Goal: Task Accomplishment & Management: Complete application form

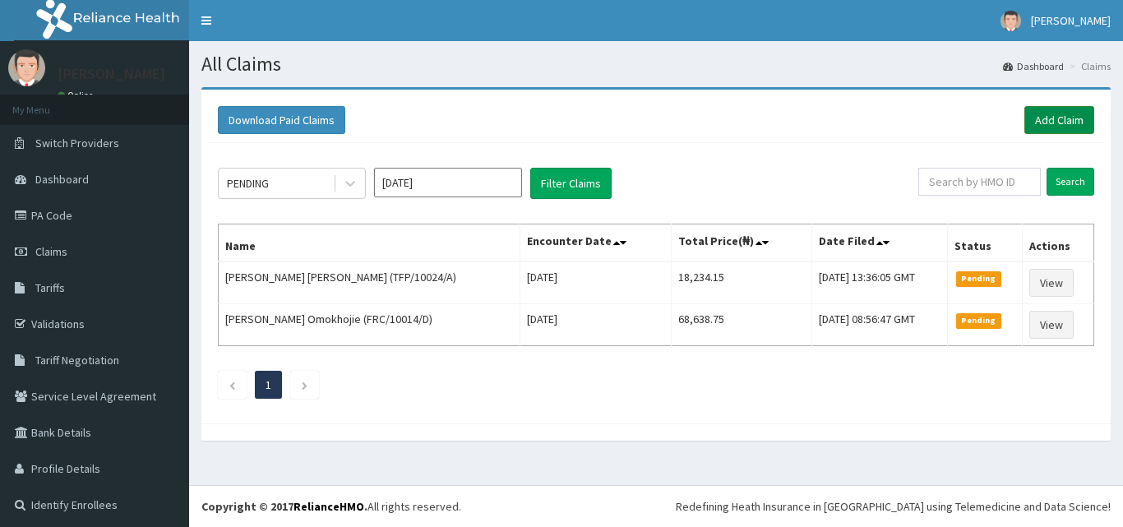
click at [1048, 125] on link "Add Claim" at bounding box center [1059, 120] width 70 height 28
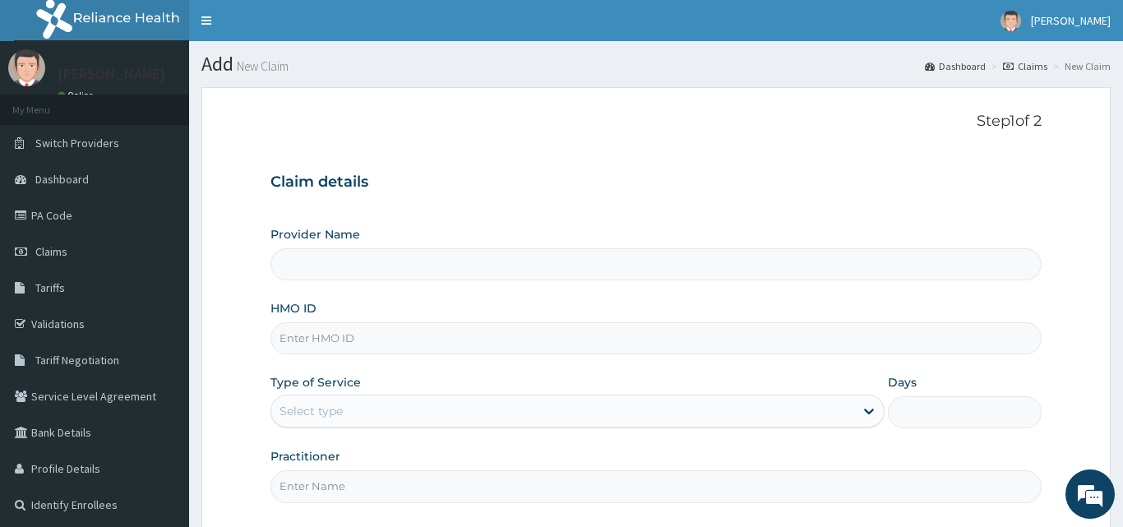
type input "[GEOGRAPHIC_DATA] and Maternity home"
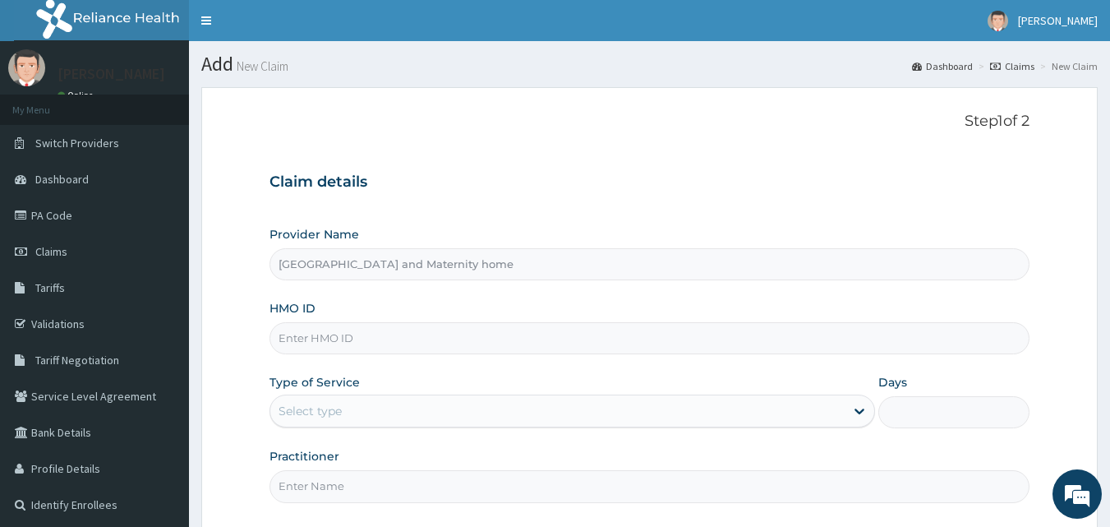
click at [458, 336] on input "HMO ID" at bounding box center [650, 338] width 761 height 32
paste input "PFN/10167/B"
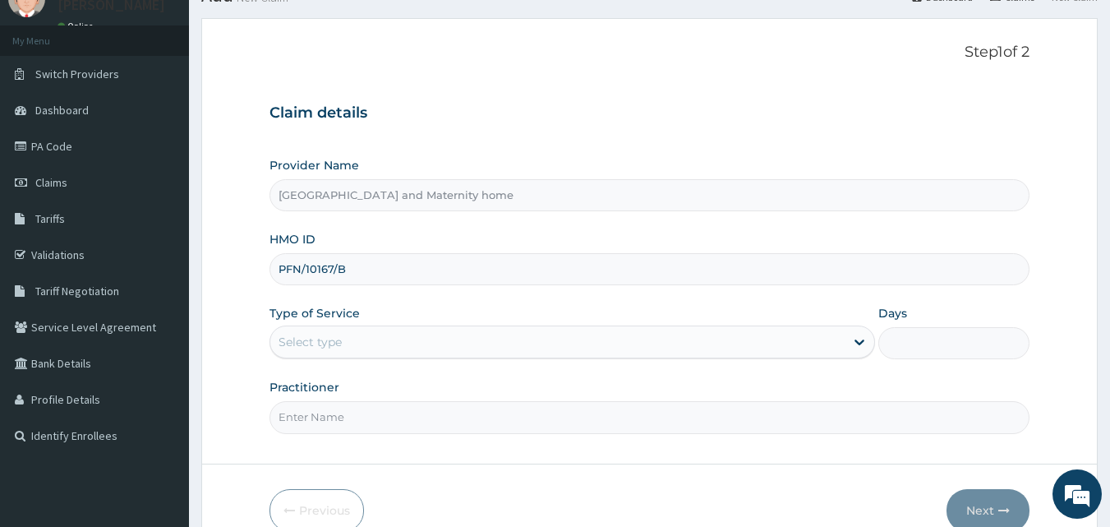
scroll to position [154, 0]
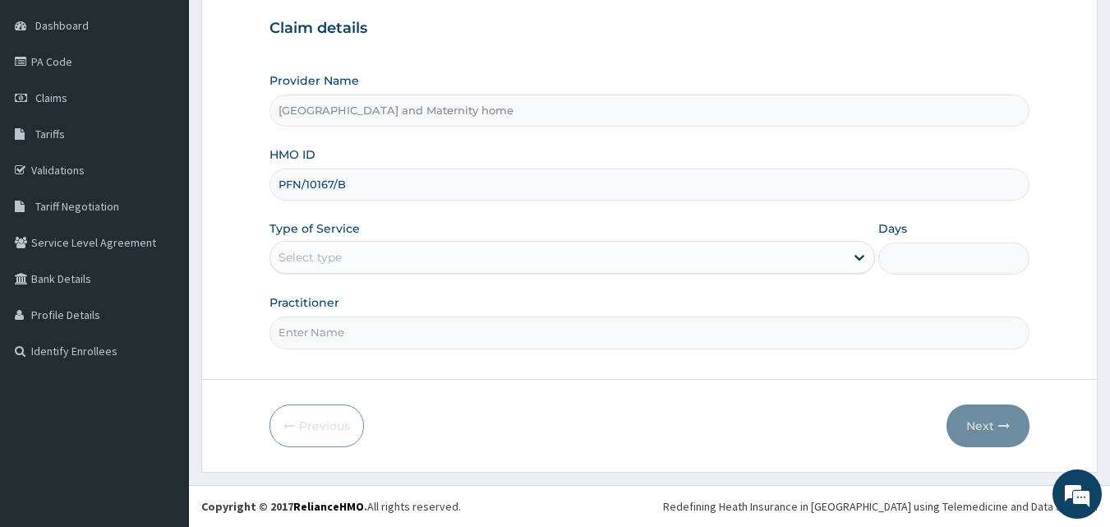
type input "PFN/10167/B"
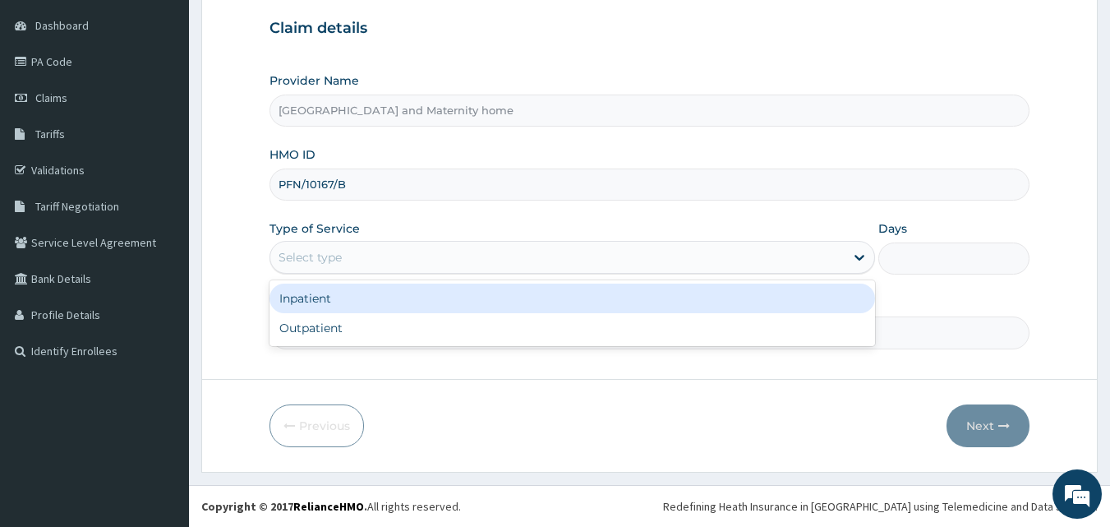
click at [445, 318] on div "Outpatient" at bounding box center [573, 328] width 606 height 30
type input "1"
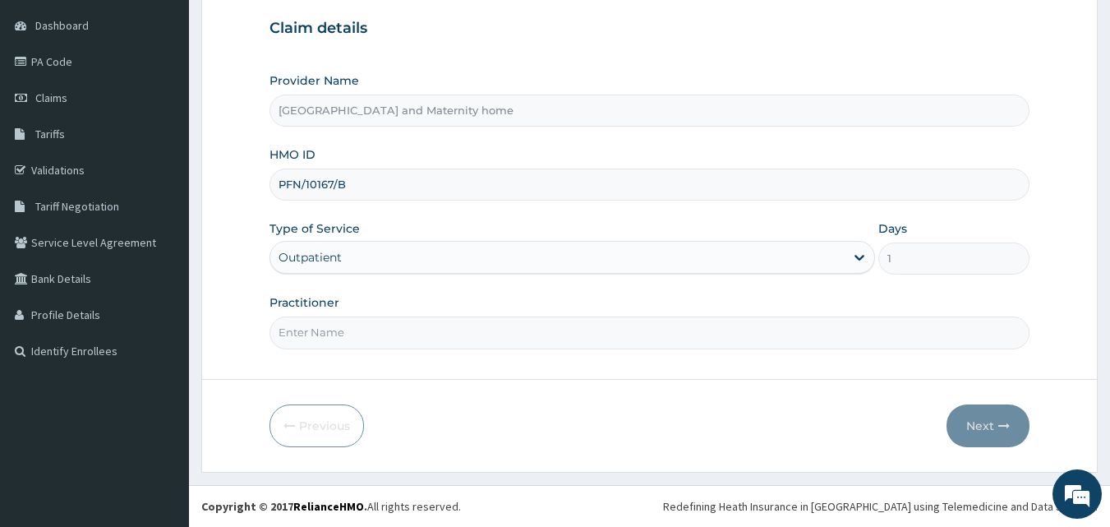
click at [482, 338] on input "Practitioner" at bounding box center [650, 332] width 761 height 32
type input "DR. [PERSON_NAME]"
click at [987, 424] on button "Next" at bounding box center [988, 425] width 83 height 43
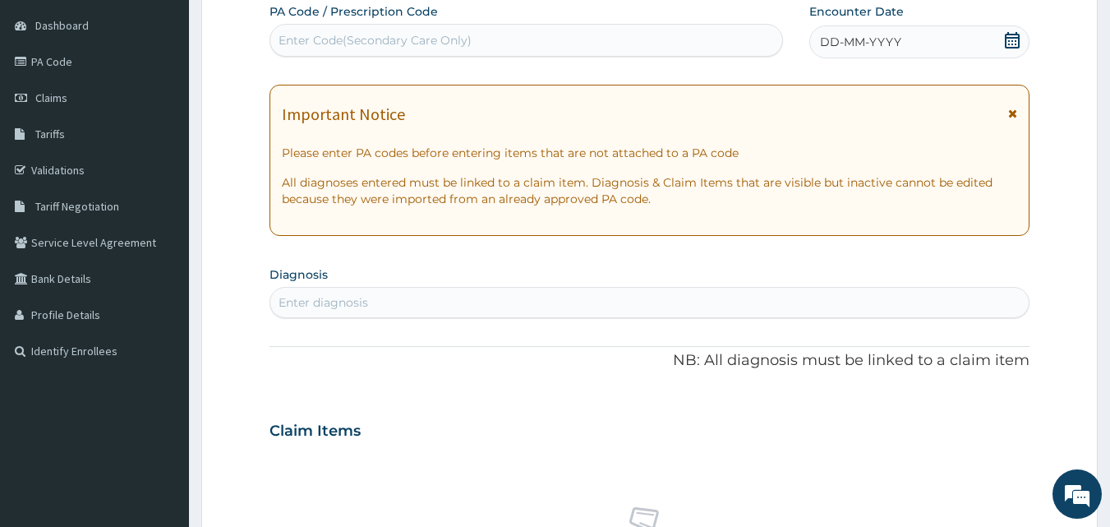
click at [987, 39] on div "DD-MM-YYYY" at bounding box center [919, 41] width 220 height 33
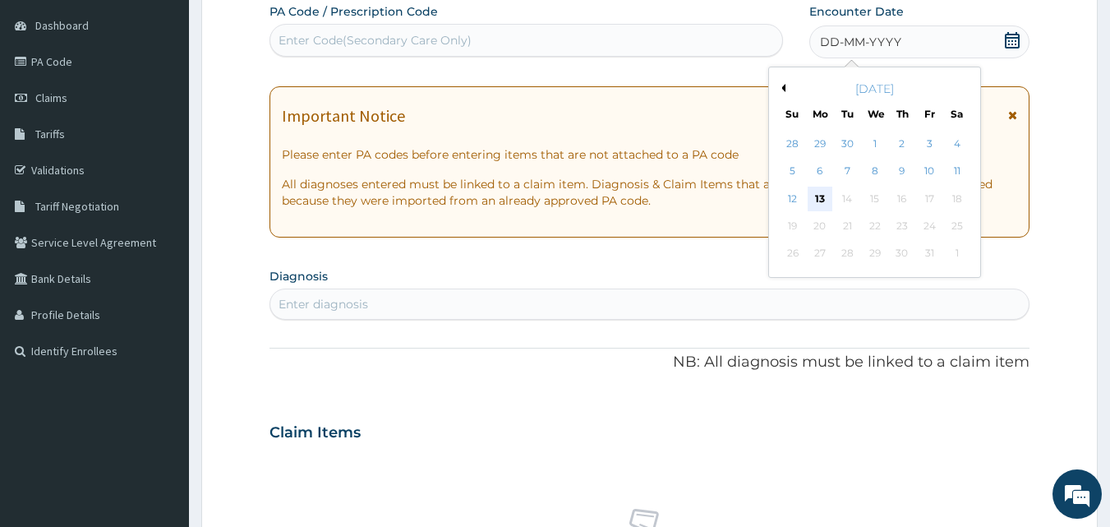
click at [820, 193] on div "13" at bounding box center [820, 199] width 25 height 25
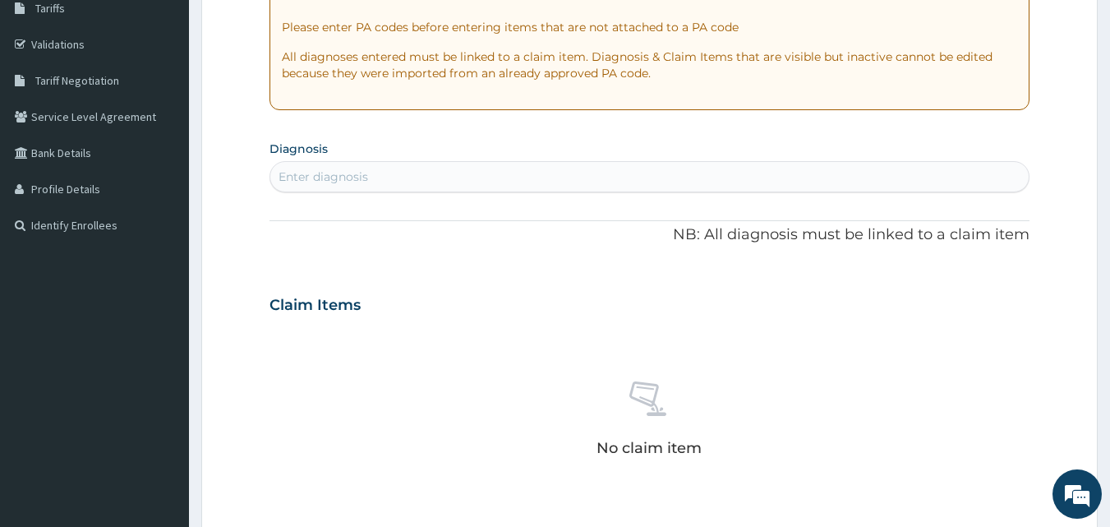
scroll to position [285, 0]
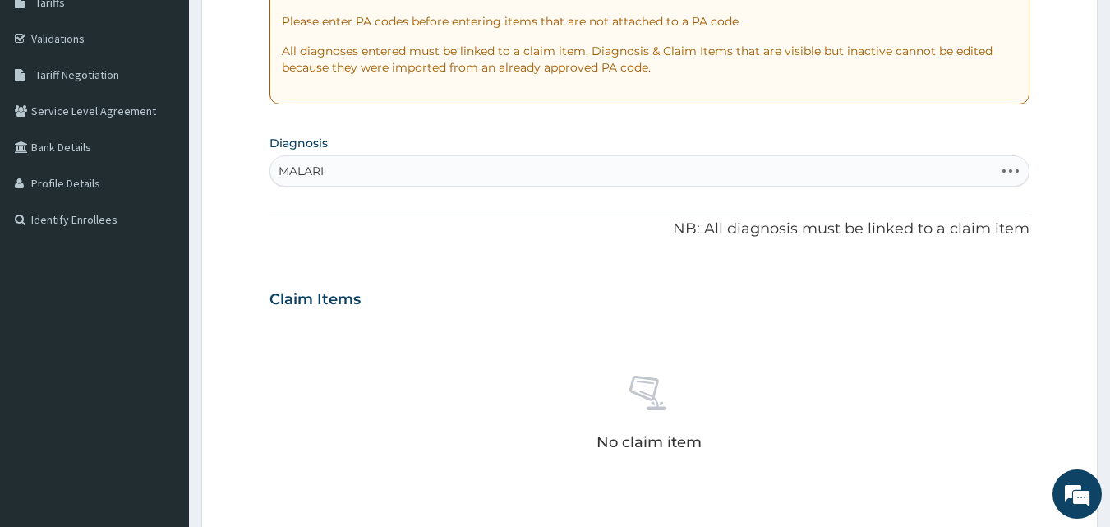
type input "[MEDICAL_DATA]"
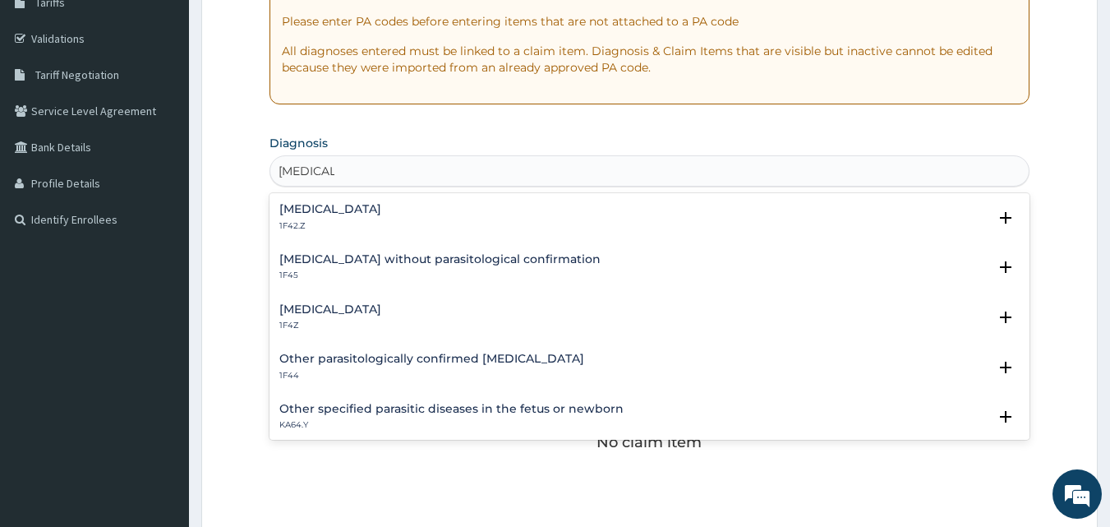
click at [357, 208] on h4 "[MEDICAL_DATA]" at bounding box center [330, 209] width 102 height 12
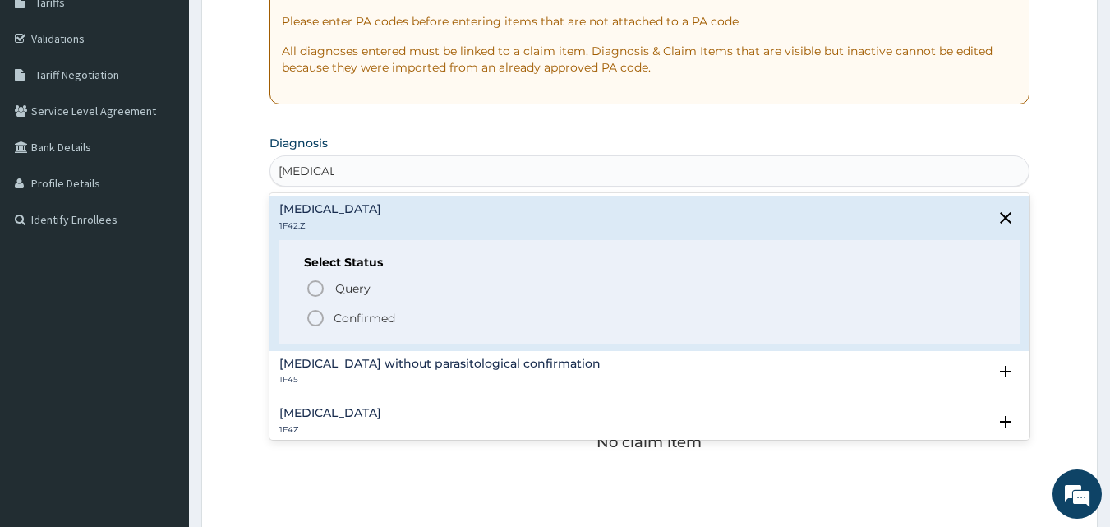
click at [319, 321] on icon "status option filled" at bounding box center [316, 318] width 20 height 20
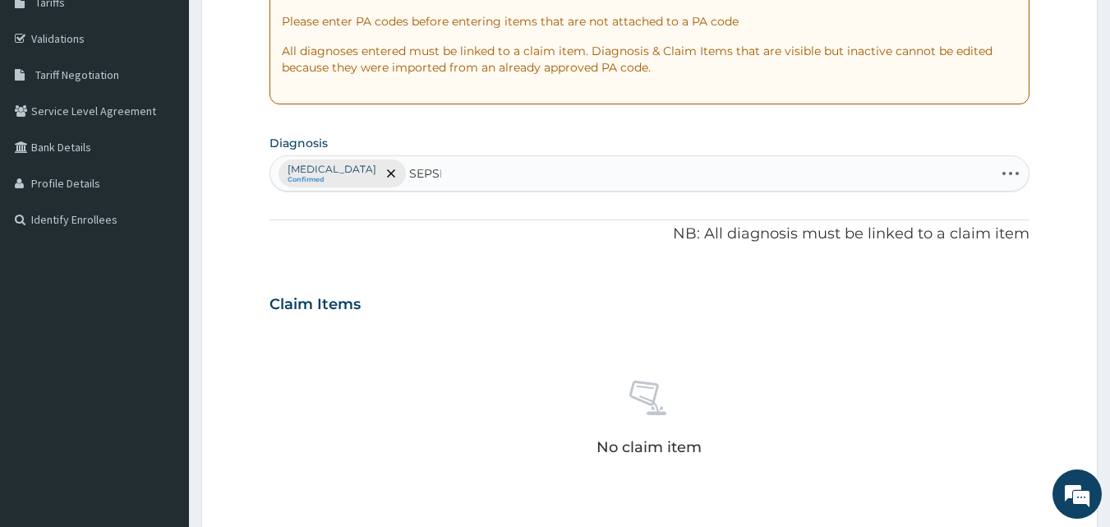
type input "[MEDICAL_DATA]"
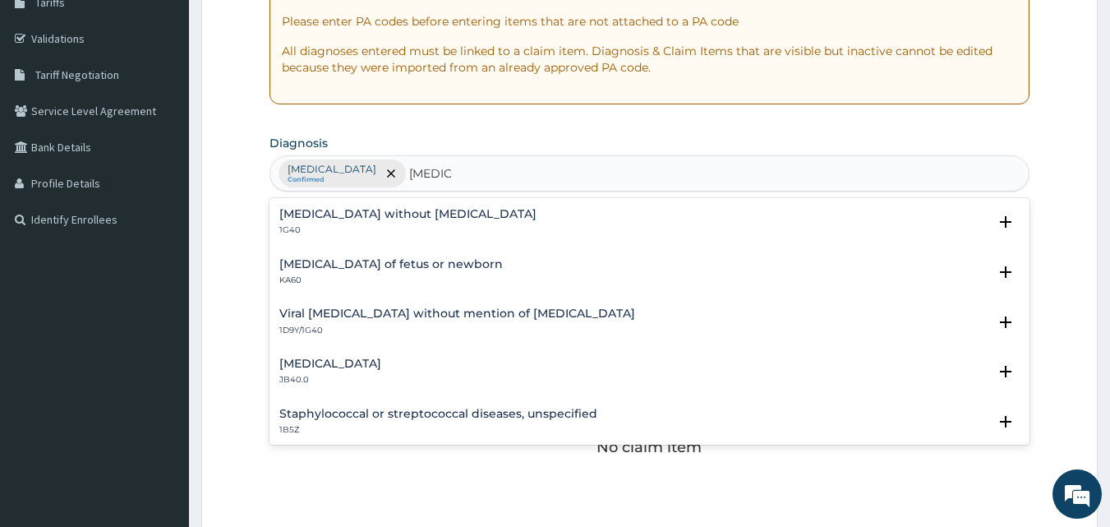
click at [376, 209] on h4 "[MEDICAL_DATA] without [MEDICAL_DATA]" at bounding box center [407, 214] width 257 height 12
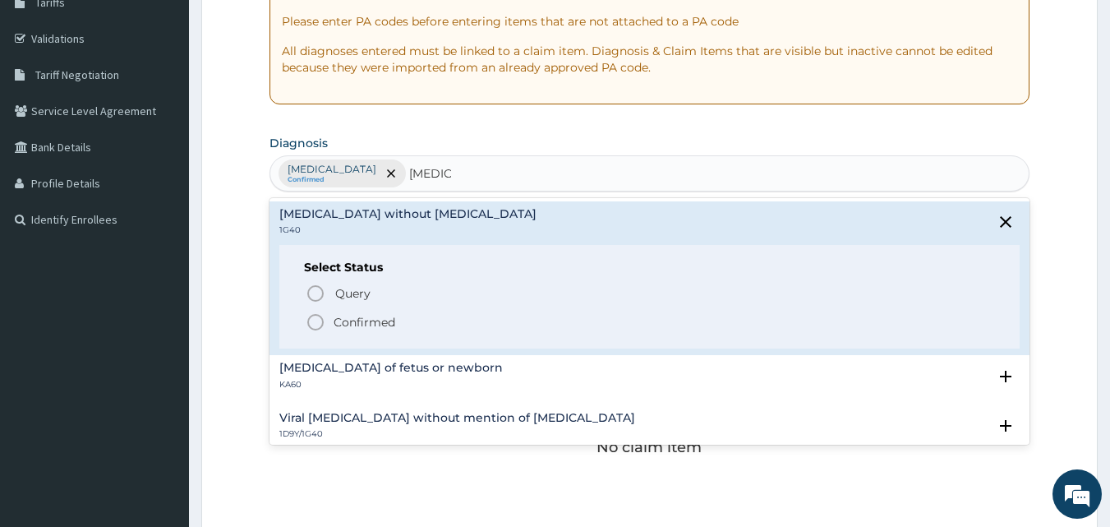
click at [311, 321] on icon "status option filled" at bounding box center [316, 322] width 20 height 20
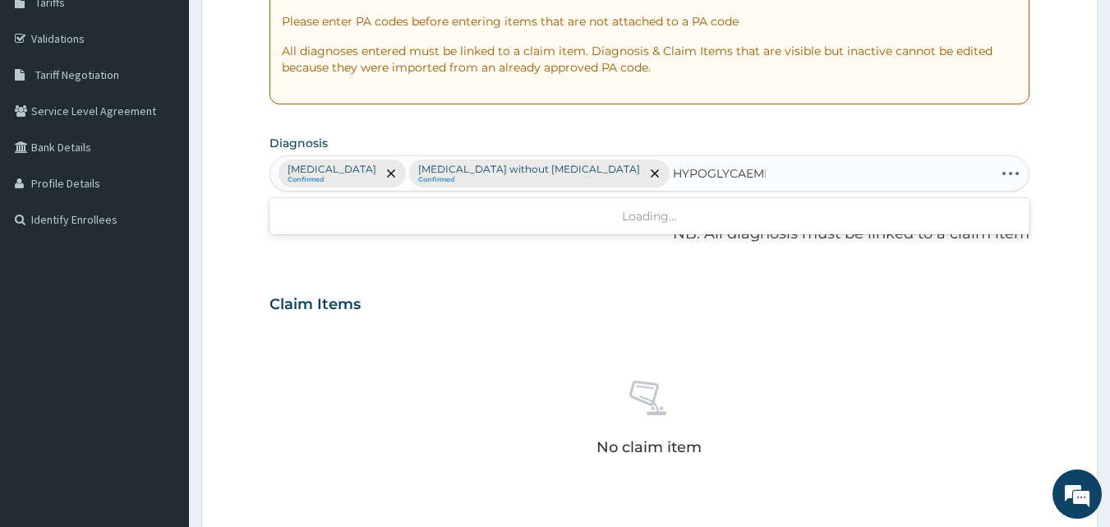
type input "HYPOGLYCAEMIA"
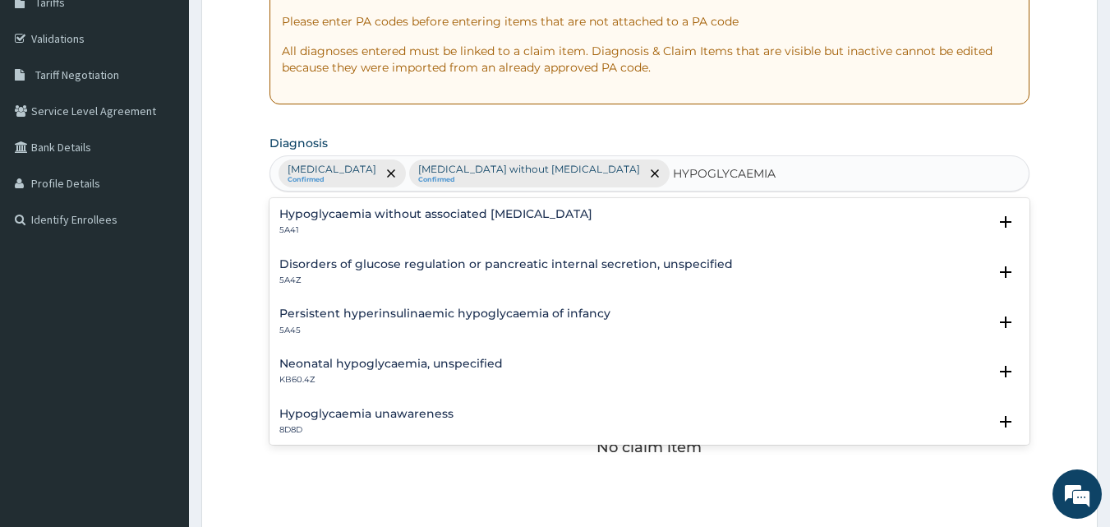
click at [437, 419] on h4 "Hypoglycaemia unawareness" at bounding box center [366, 414] width 174 height 12
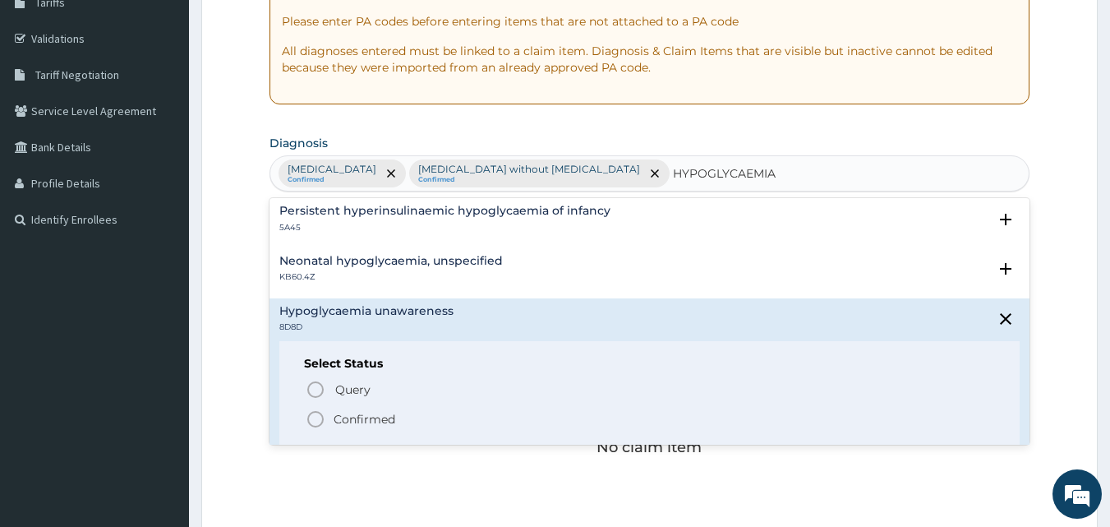
scroll to position [107, 0]
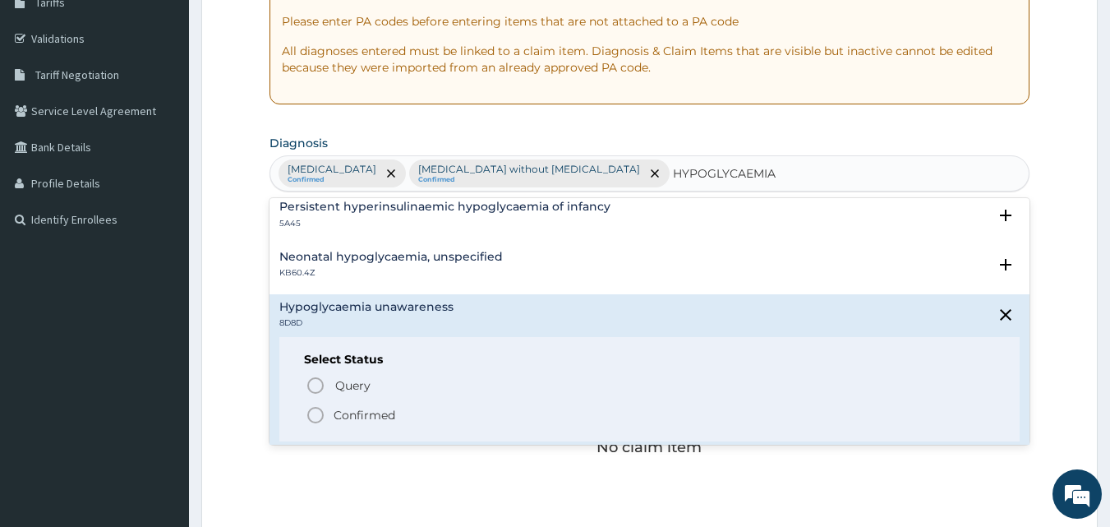
click at [318, 424] on icon "status option filled" at bounding box center [316, 415] width 20 height 20
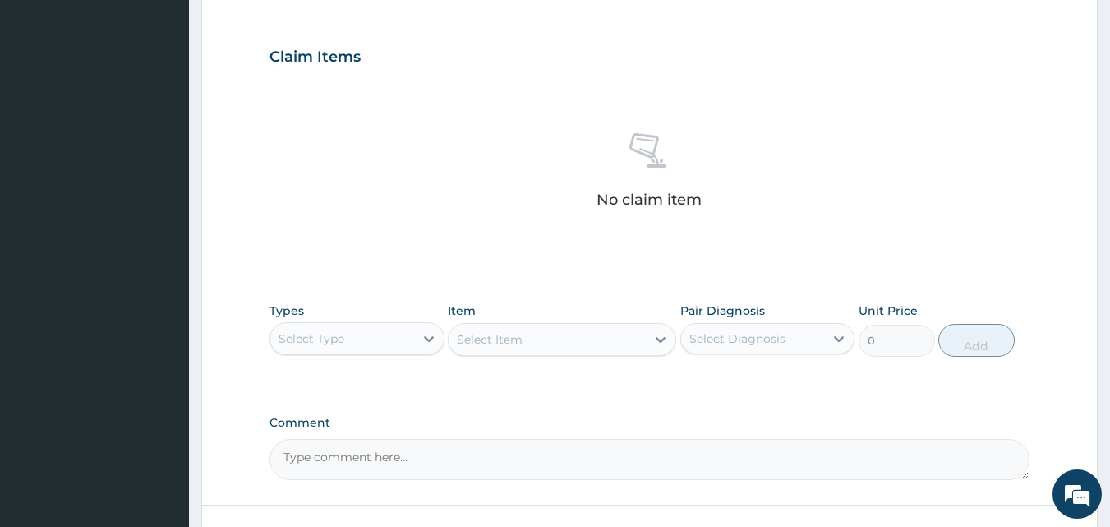
scroll to position [658, 0]
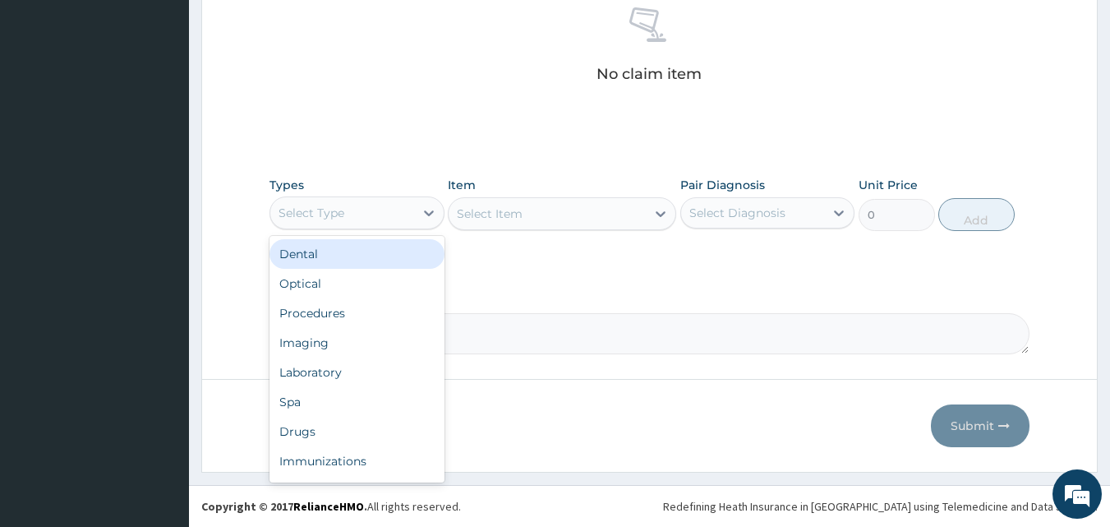
click at [389, 320] on div "Procedures" at bounding box center [357, 313] width 175 height 30
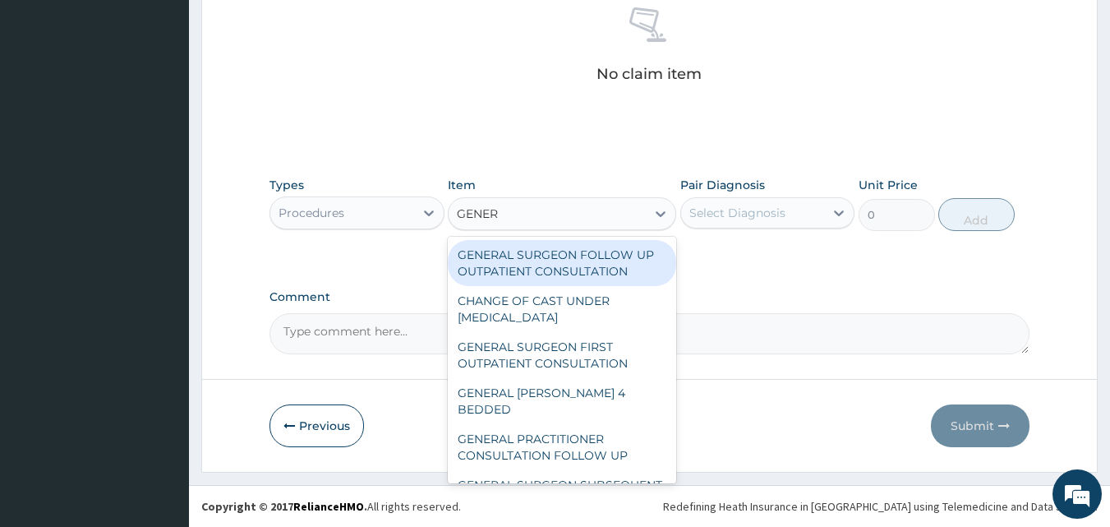
type input "GENERA"
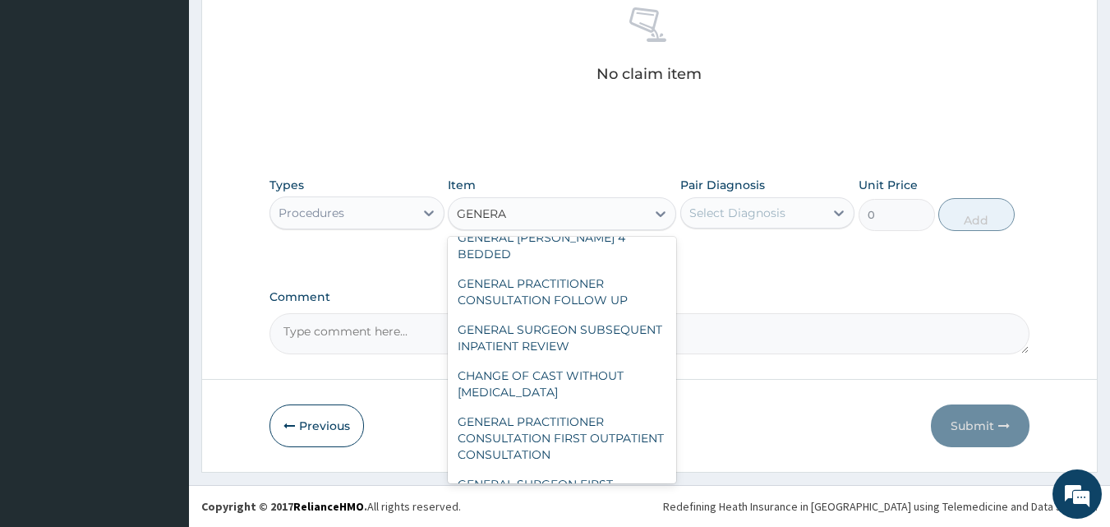
scroll to position [158, 0]
click at [568, 426] on div "GENERAL PRACTITIONER CONSULTATION FIRST OUTPATIENT CONSULTATION" at bounding box center [562, 435] width 228 height 62
type input "3547.5"
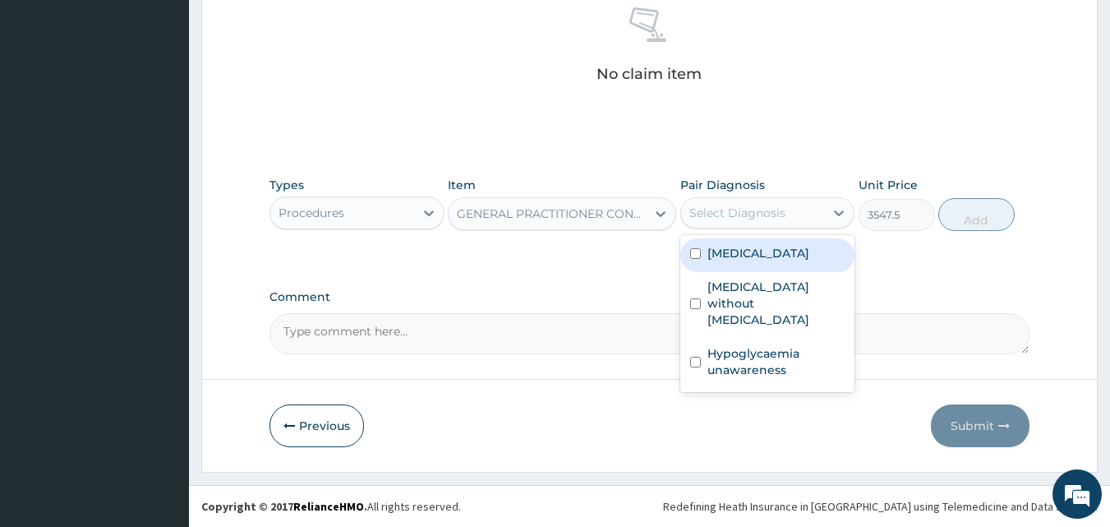
click at [781, 261] on label "[MEDICAL_DATA]" at bounding box center [759, 253] width 102 height 16
checkbox input "true"
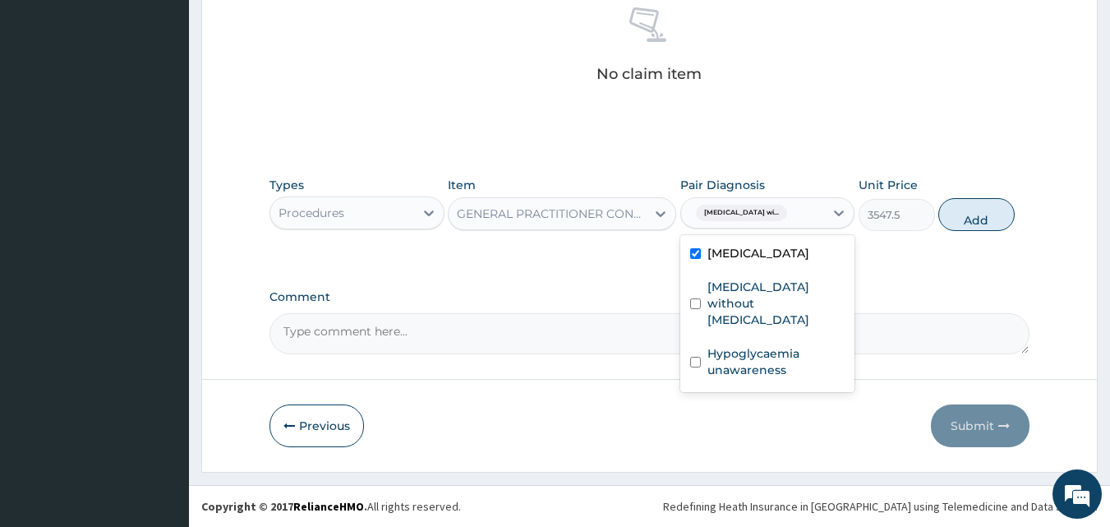
click at [754, 328] on label "[MEDICAL_DATA] without [MEDICAL_DATA]" at bounding box center [777, 303] width 138 height 49
checkbox input "true"
click at [754, 376] on div "Hypoglycaemia unawareness" at bounding box center [767, 364] width 175 height 50
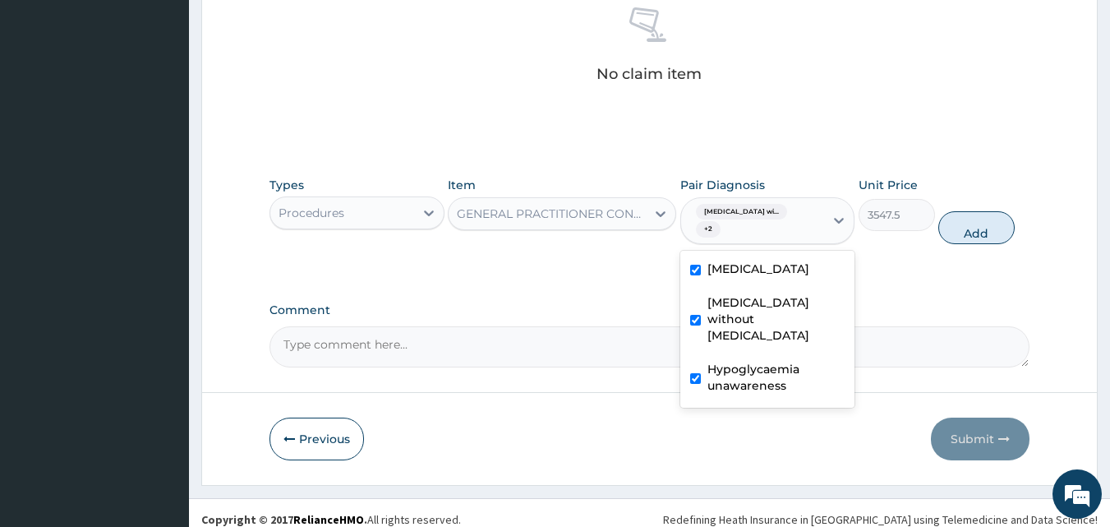
checkbox input "true"
click at [972, 230] on button "Add" at bounding box center [976, 227] width 76 height 33
type input "0"
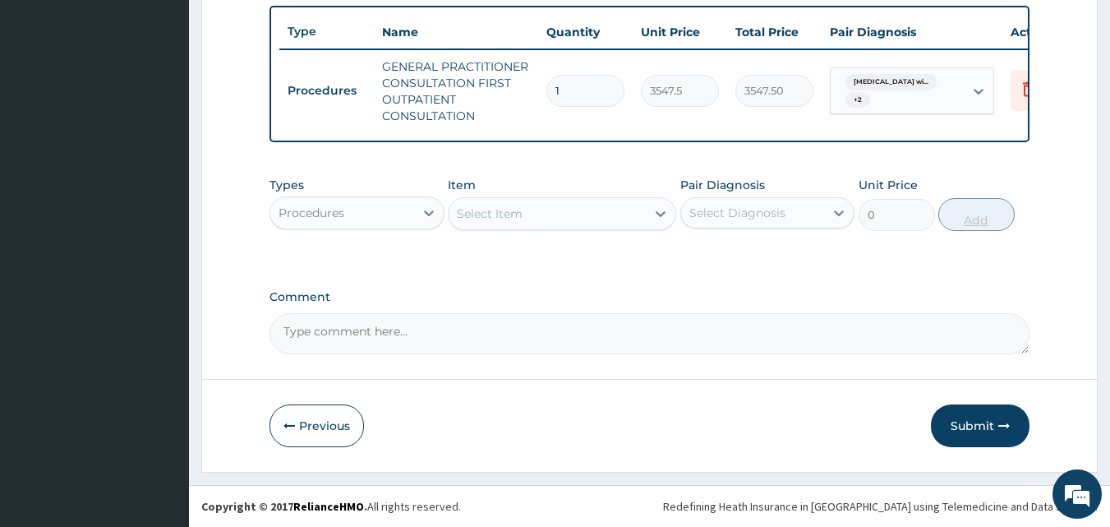
scroll to position [618, 0]
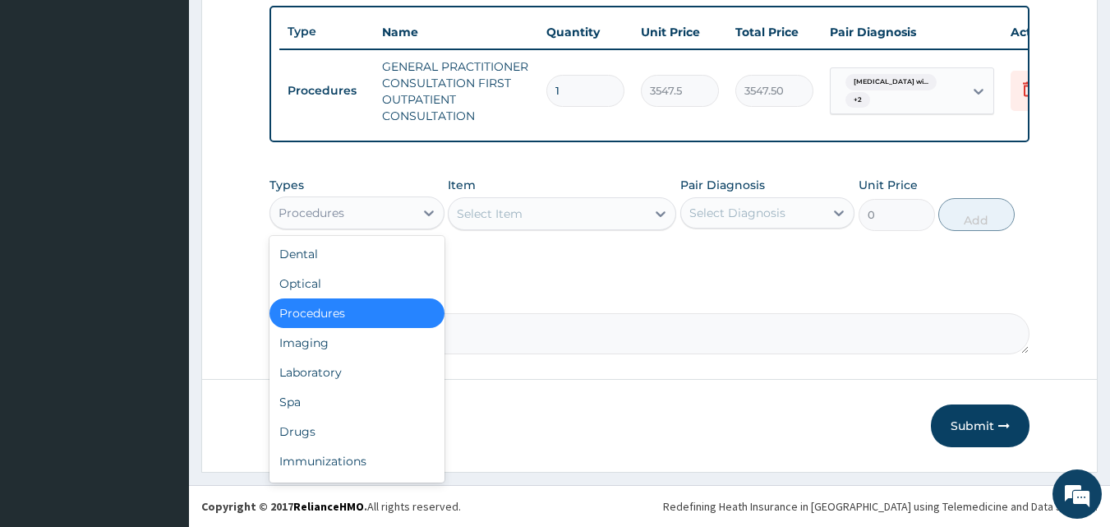
click at [388, 365] on div "Laboratory" at bounding box center [357, 372] width 175 height 30
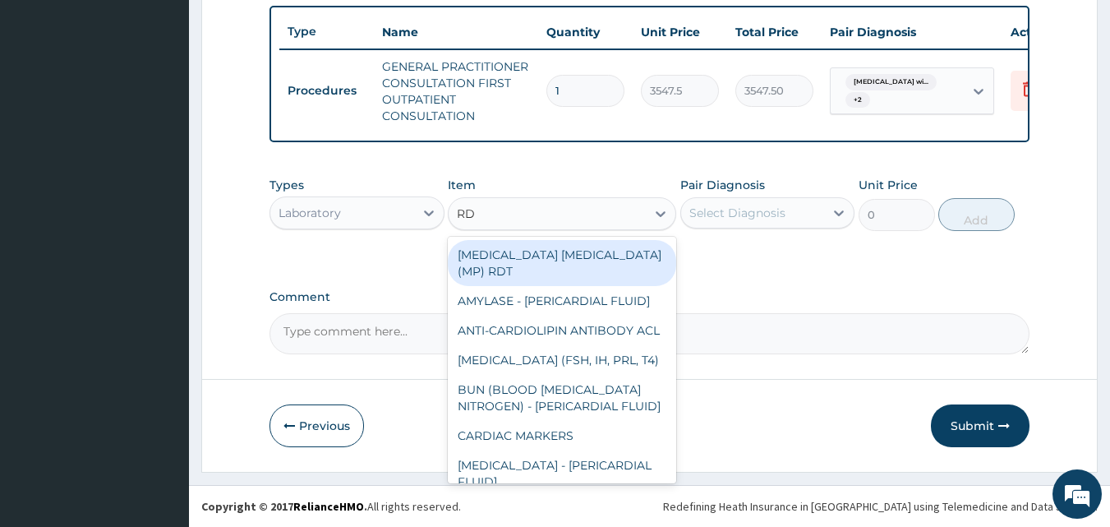
type input "RDT"
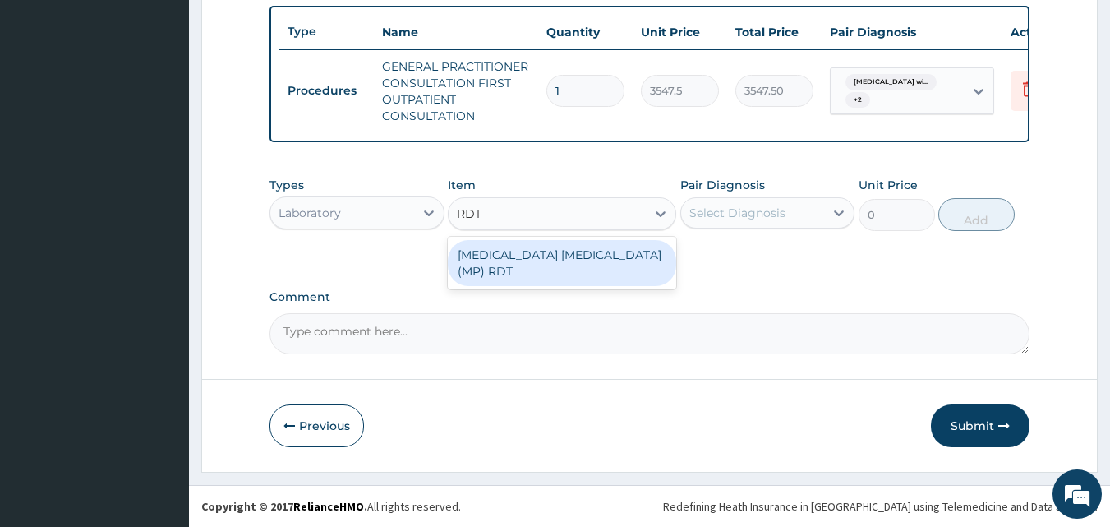
click at [574, 262] on div "[MEDICAL_DATA] [MEDICAL_DATA] (MP) RDT" at bounding box center [562, 263] width 228 height 46
type input "1612.5"
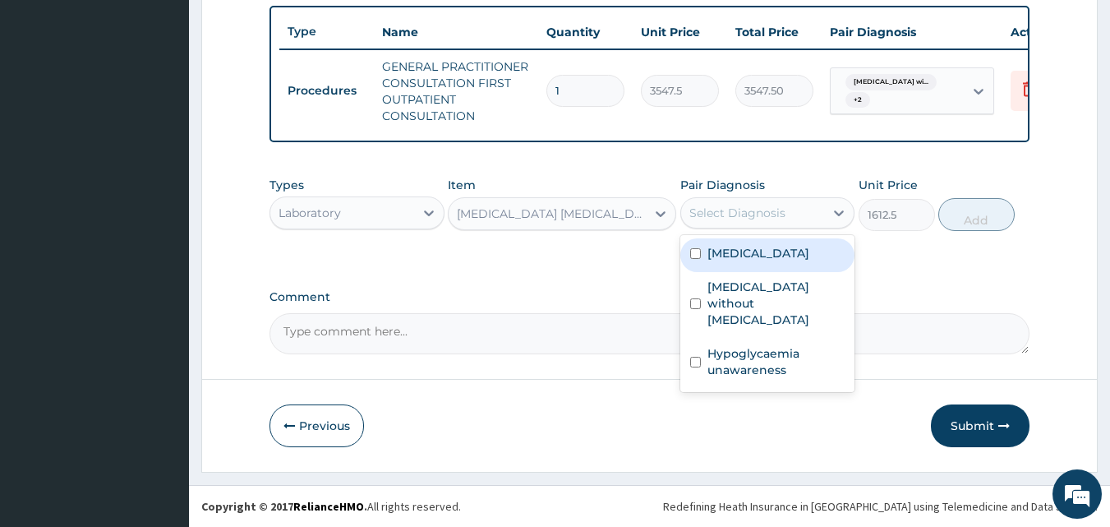
click at [782, 261] on label "[MEDICAL_DATA]" at bounding box center [759, 253] width 102 height 16
checkbox input "true"
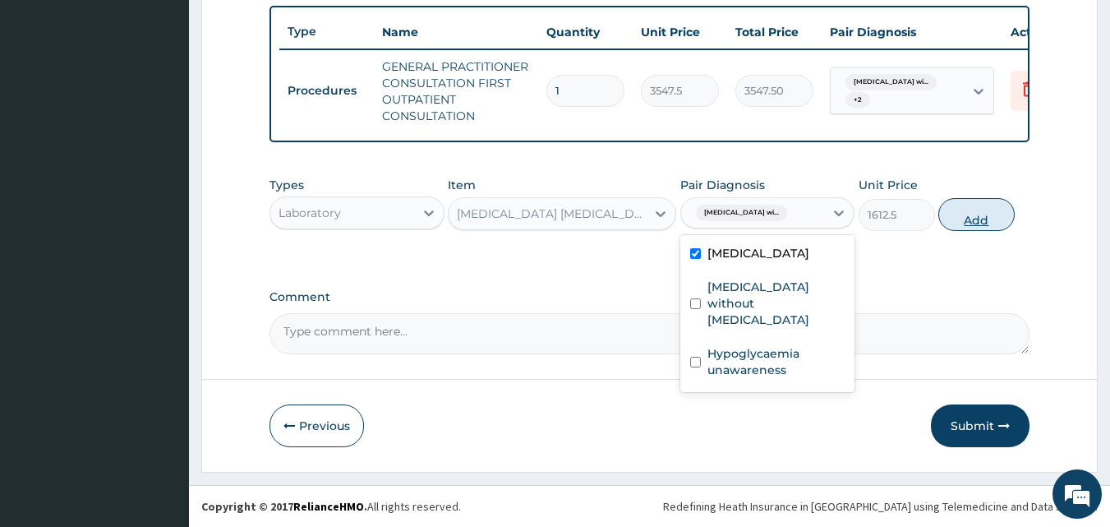
click at [1006, 219] on button "Add" at bounding box center [976, 214] width 76 height 33
type input "0"
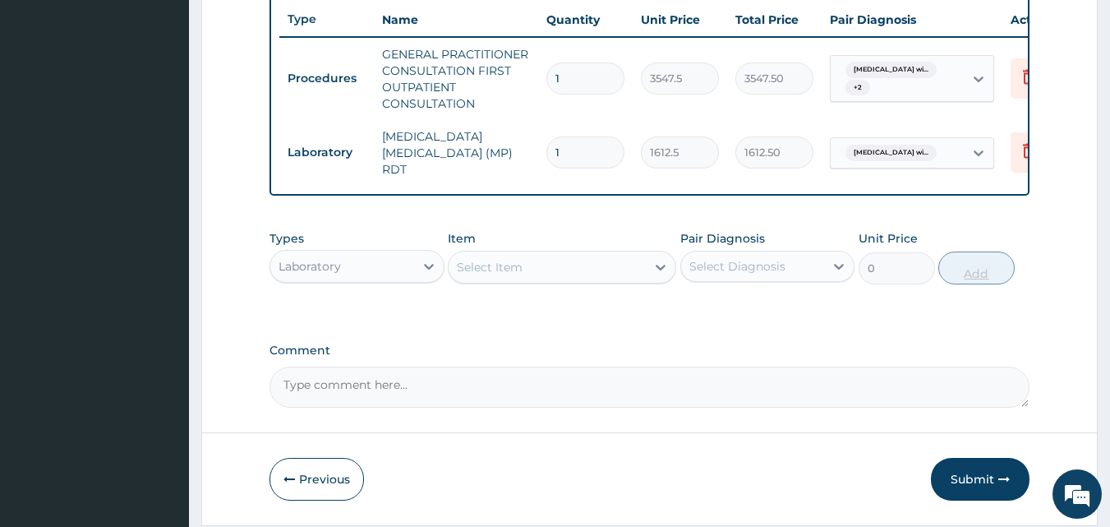
scroll to position [675, 0]
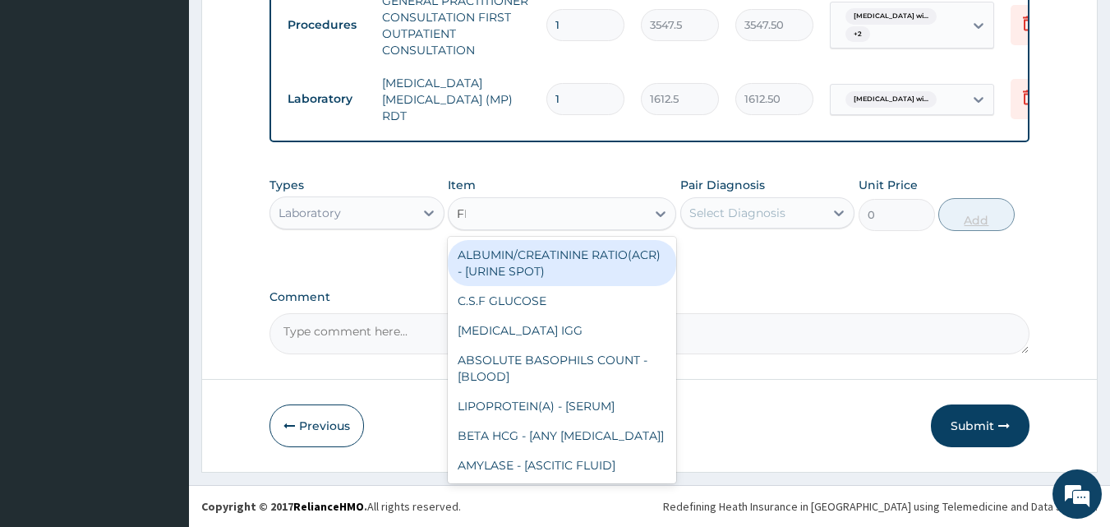
type input "FBC"
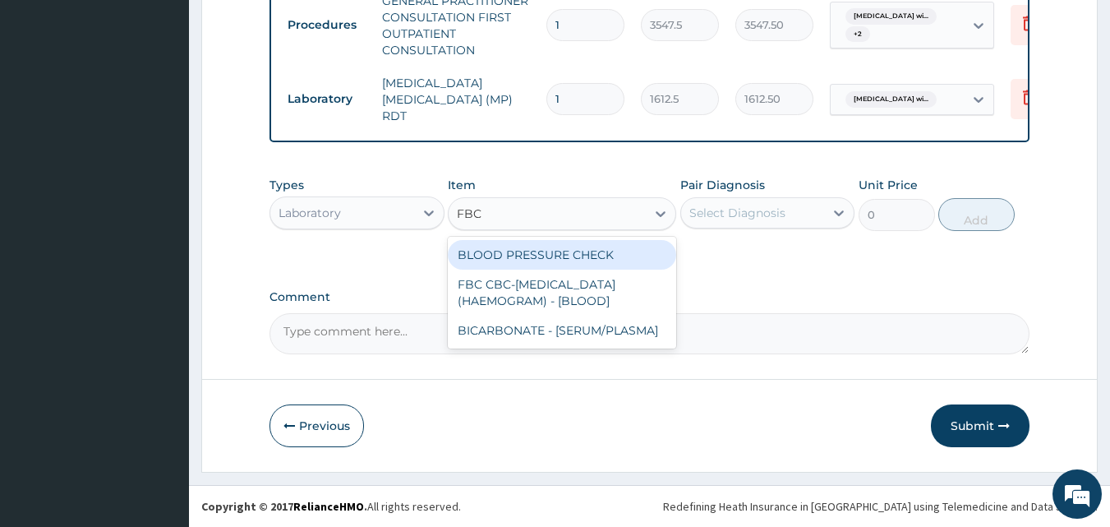
click at [589, 296] on div "FBC CBC-[MEDICAL_DATA] (HAEMOGRAM) - [BLOOD]" at bounding box center [562, 293] width 228 height 46
type input "4300"
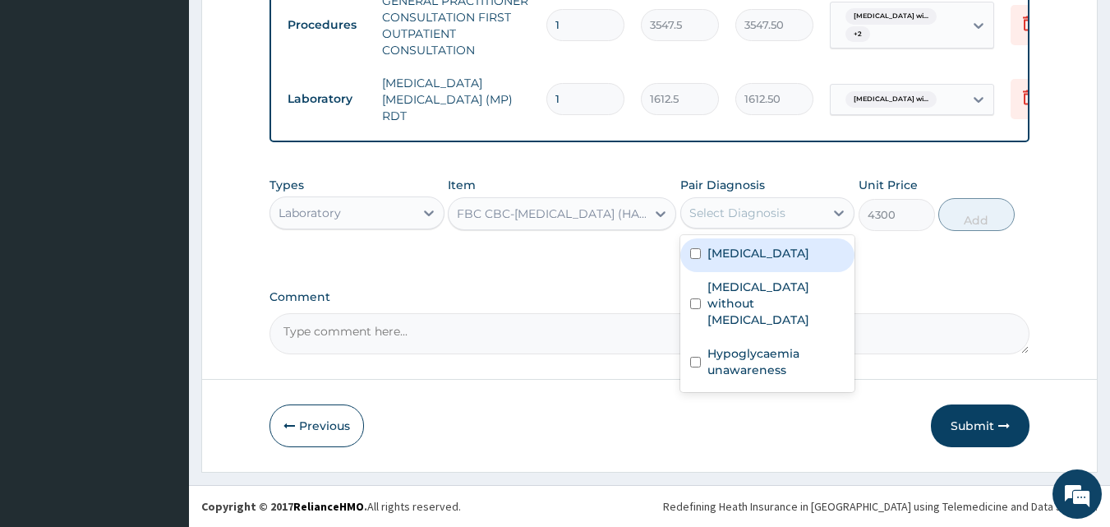
click at [779, 325] on label "[MEDICAL_DATA] without [MEDICAL_DATA]" at bounding box center [777, 303] width 138 height 49
checkbox input "true"
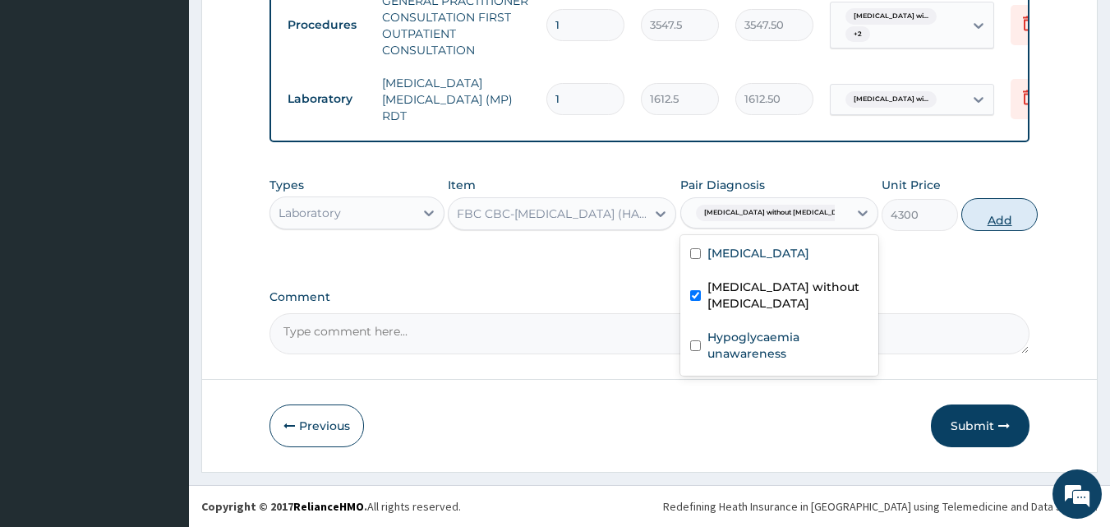
click at [1002, 209] on button "Add" at bounding box center [999, 214] width 76 height 33
type input "0"
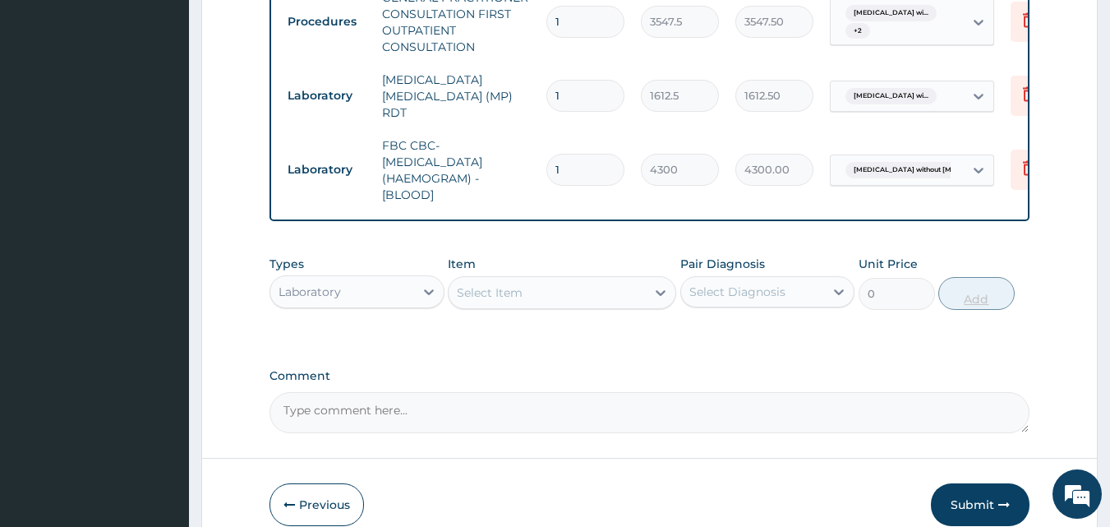
scroll to position [757, 0]
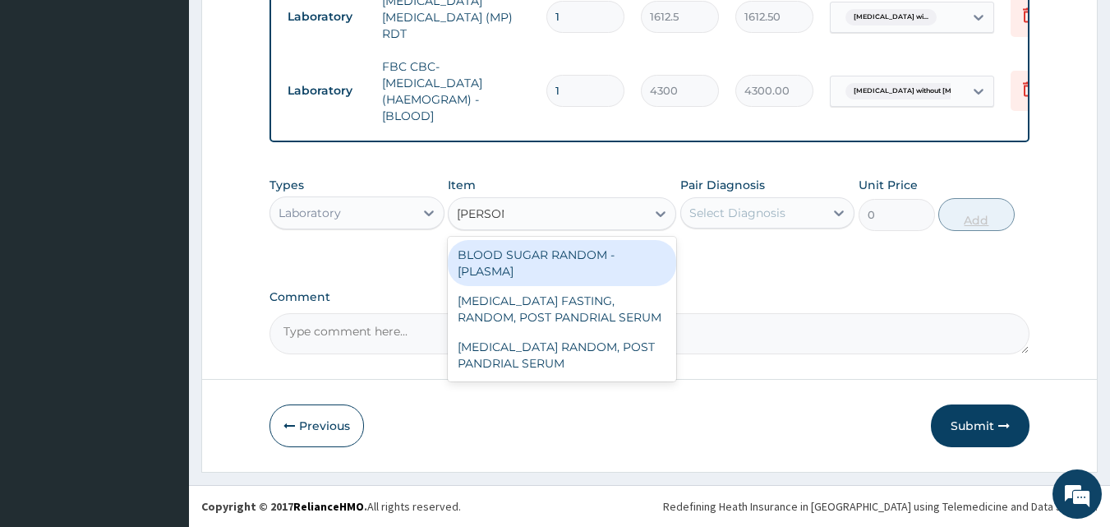
type input "RANDOM"
click at [528, 253] on div "BLOOD SUGAR RANDOM - [PLASMA]" at bounding box center [562, 263] width 228 height 46
type input "1290"
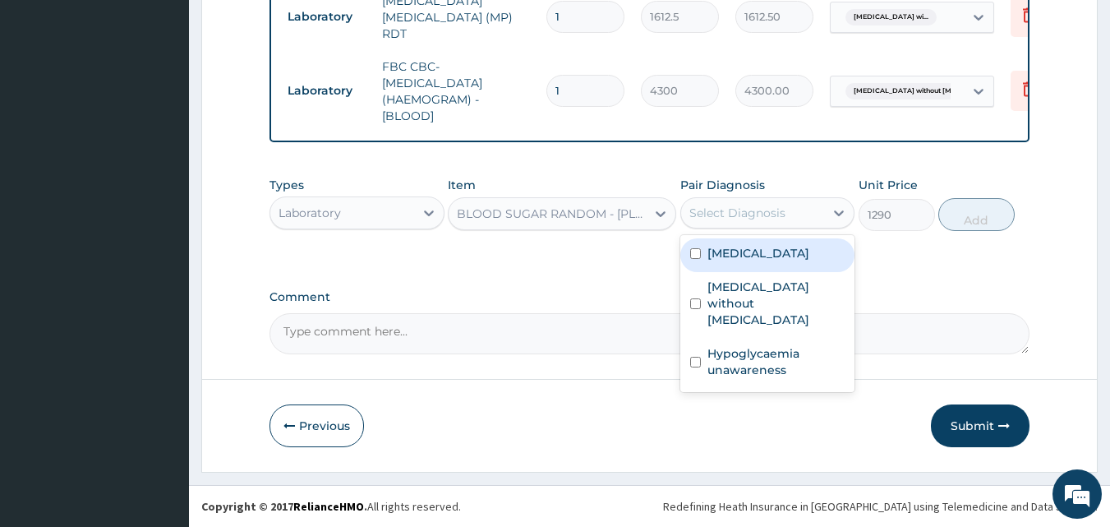
click at [778, 212] on div "Select Diagnosis" at bounding box center [737, 213] width 96 height 16
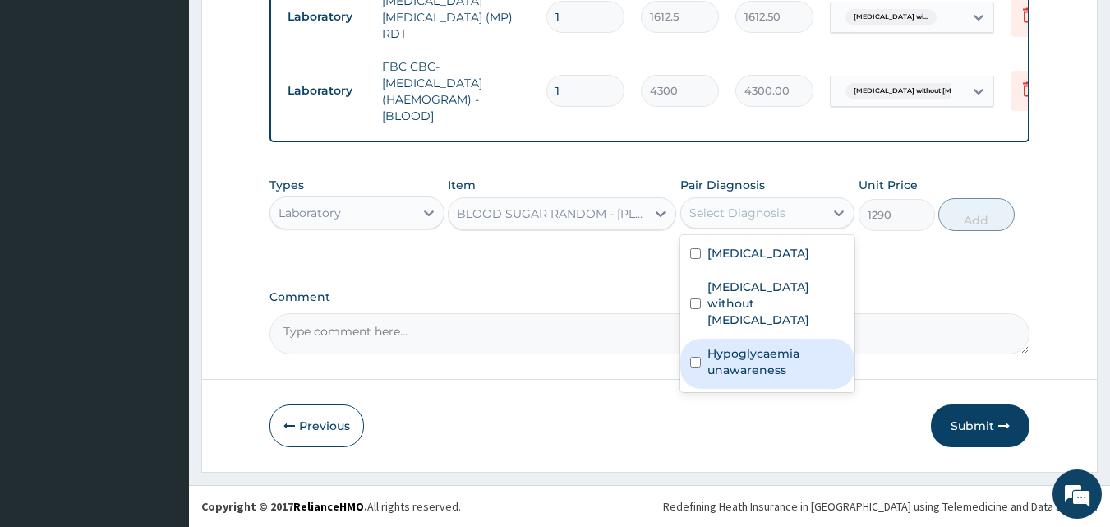
click at [789, 368] on label "Hypoglycaemia unawareness" at bounding box center [777, 361] width 138 height 33
checkbox input "true"
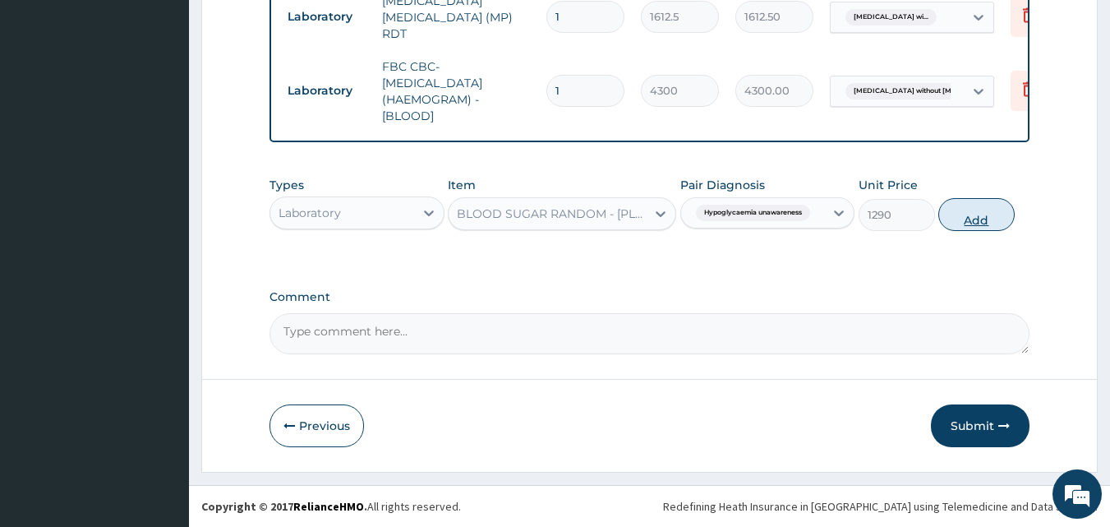
click at [983, 218] on button "Add" at bounding box center [976, 214] width 76 height 33
type input "0"
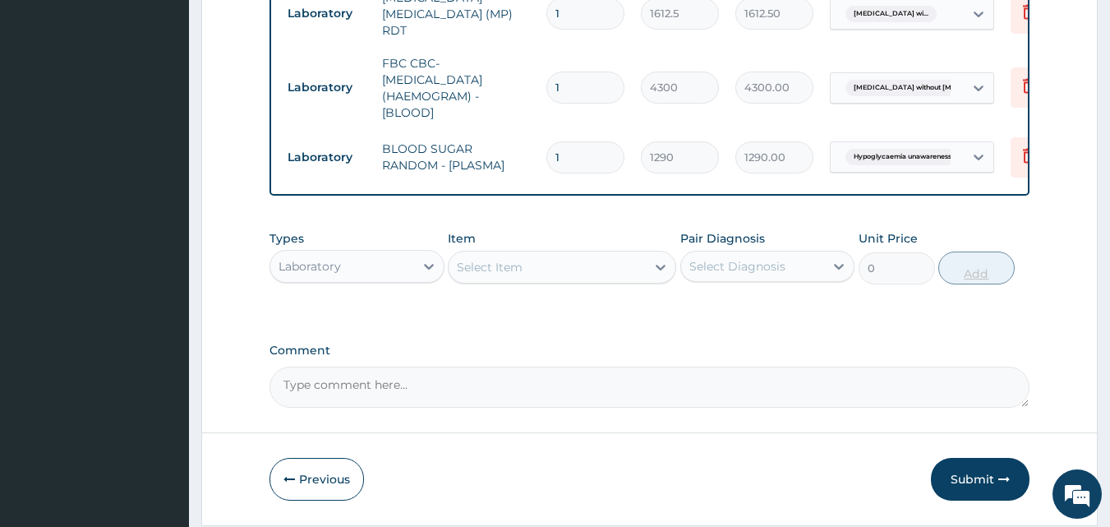
scroll to position [814, 0]
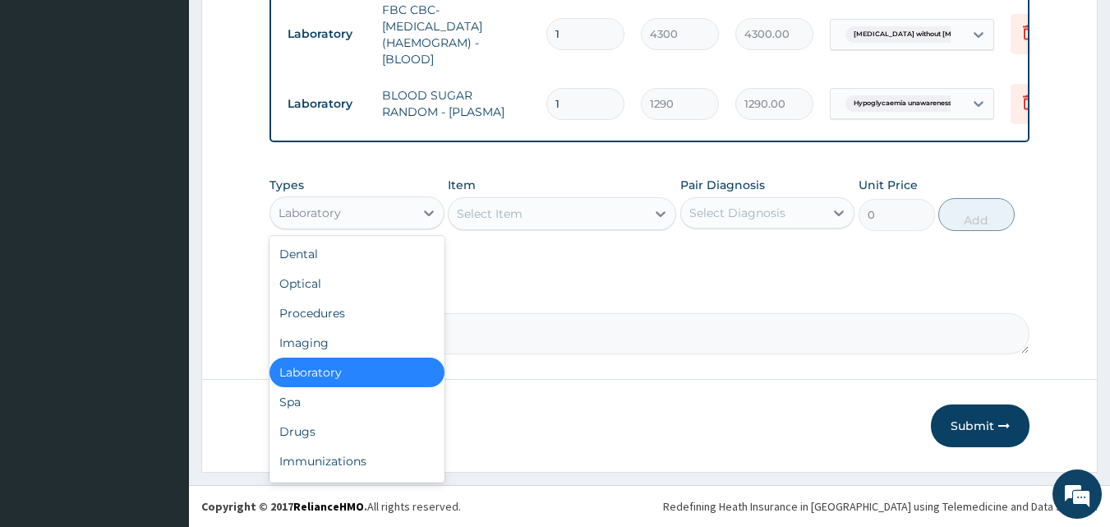
click at [353, 422] on div "Drugs" at bounding box center [357, 432] width 175 height 30
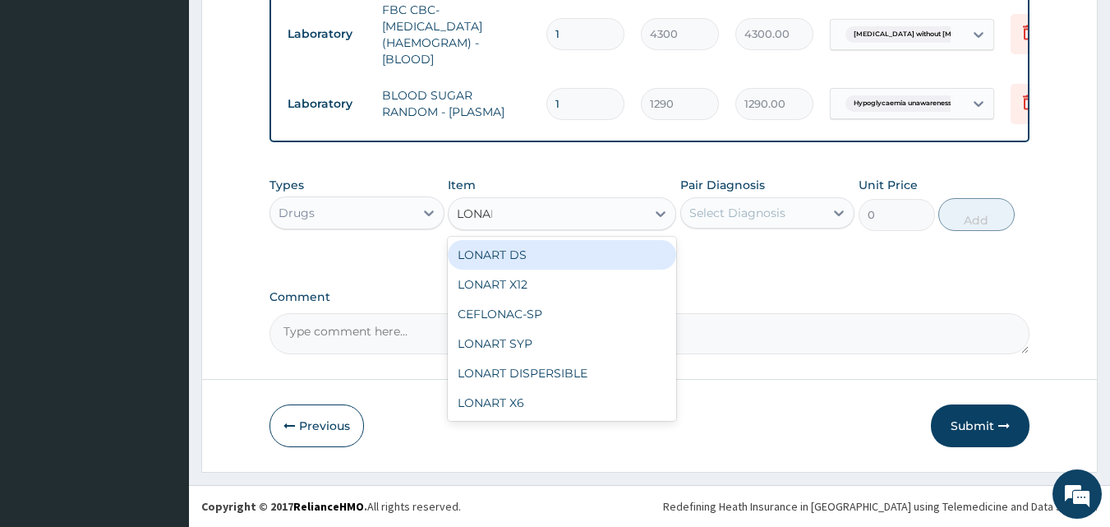
type input "LONART"
click at [604, 261] on div "LONART DS" at bounding box center [562, 255] width 228 height 30
type input "473"
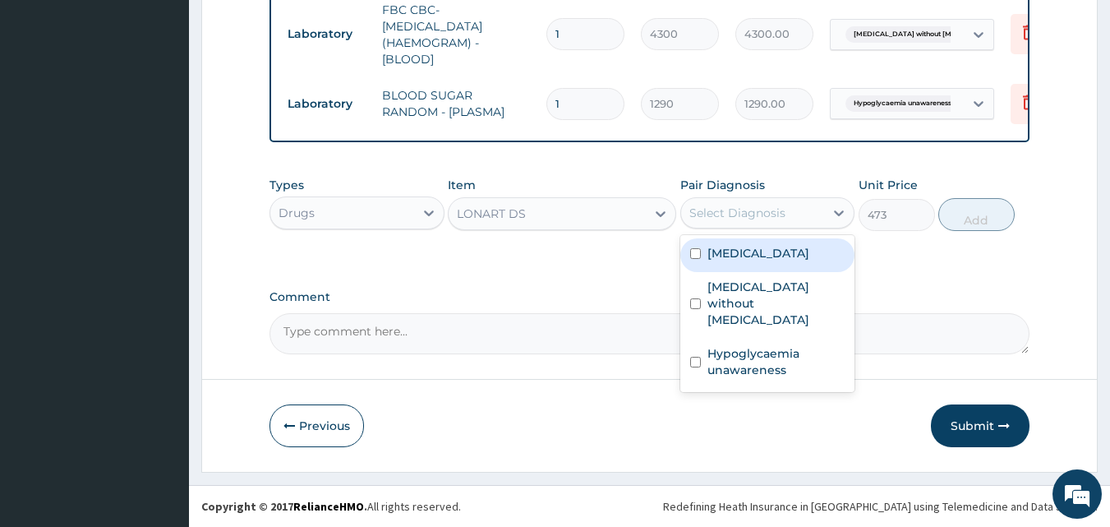
click at [782, 261] on label "[MEDICAL_DATA]" at bounding box center [759, 253] width 102 height 16
checkbox input "true"
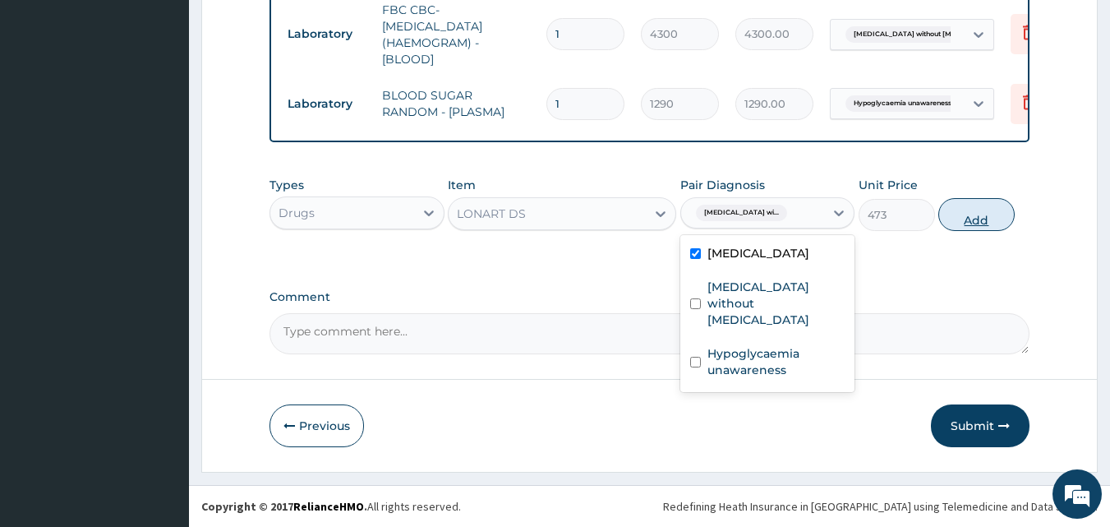
click at [990, 221] on button "Add" at bounding box center [976, 214] width 76 height 33
type input "0"
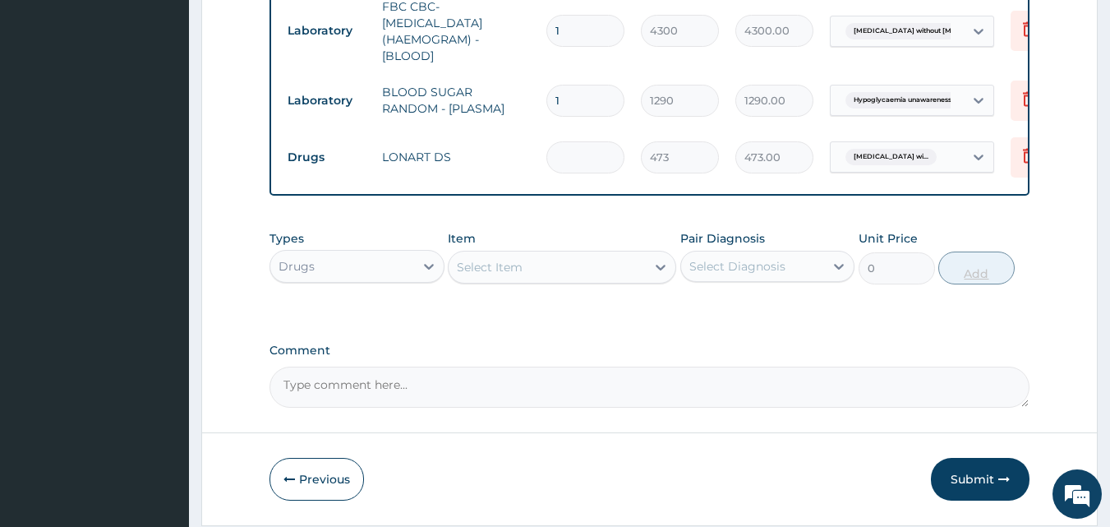
type input "0.00"
type input "6"
type input "2838.00"
type input "6"
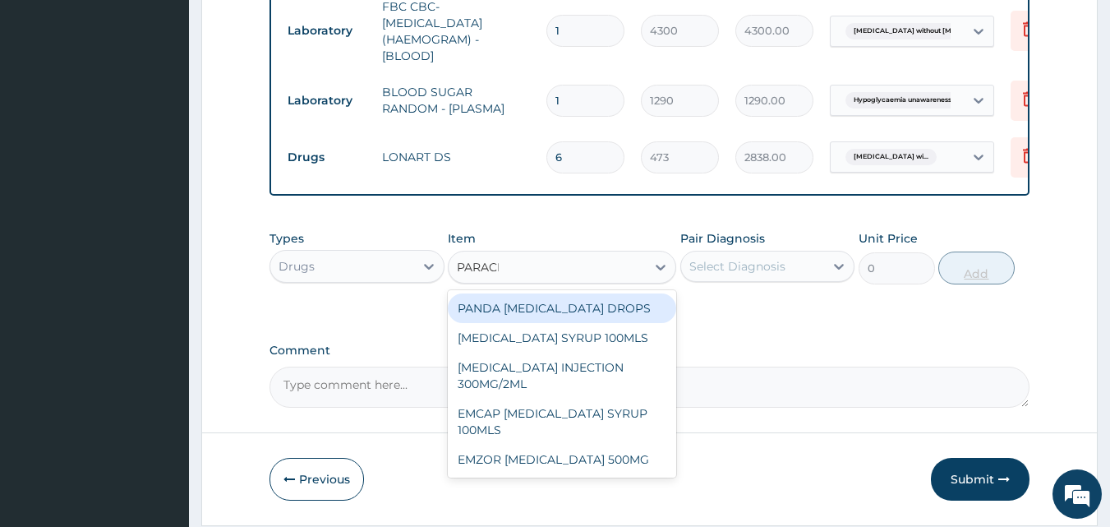
type input "PARACET"
click at [611, 462] on div "EMZOR [MEDICAL_DATA] 500MG" at bounding box center [562, 460] width 228 height 30
type input "23.64999961853027"
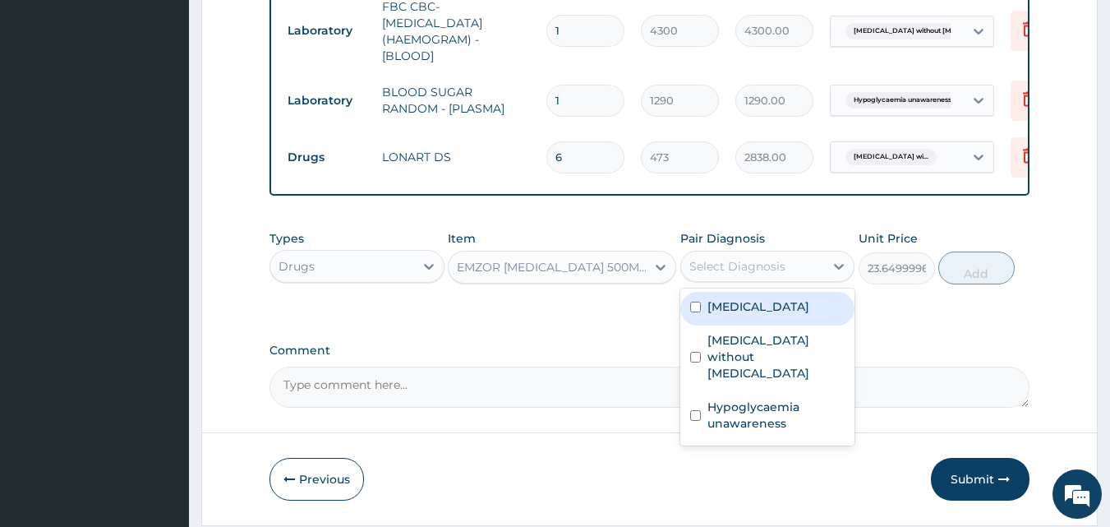
click at [789, 315] on label "[MEDICAL_DATA]" at bounding box center [759, 306] width 102 height 16
checkbox input "true"
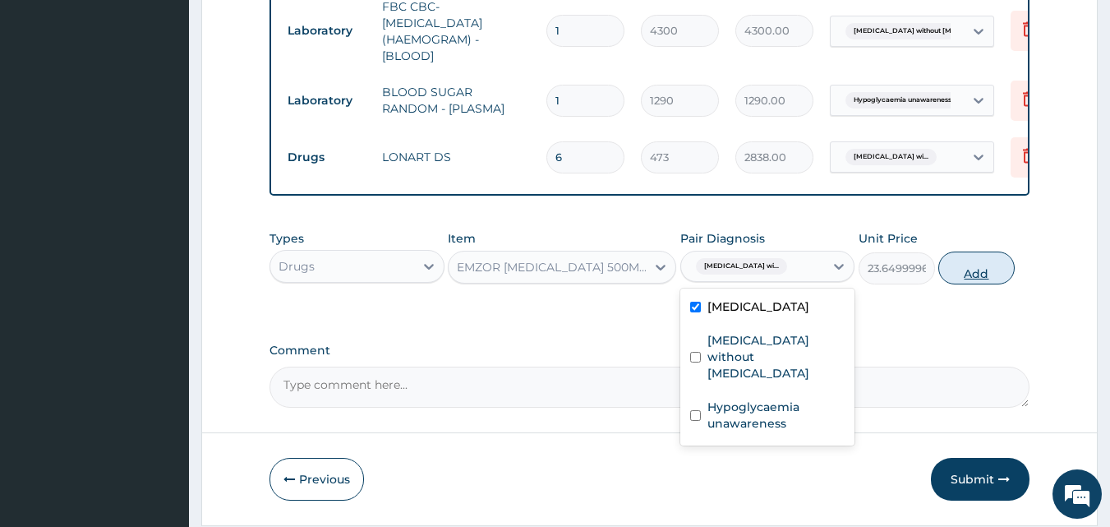
click at [984, 270] on button "Add" at bounding box center [976, 267] width 76 height 33
type input "0"
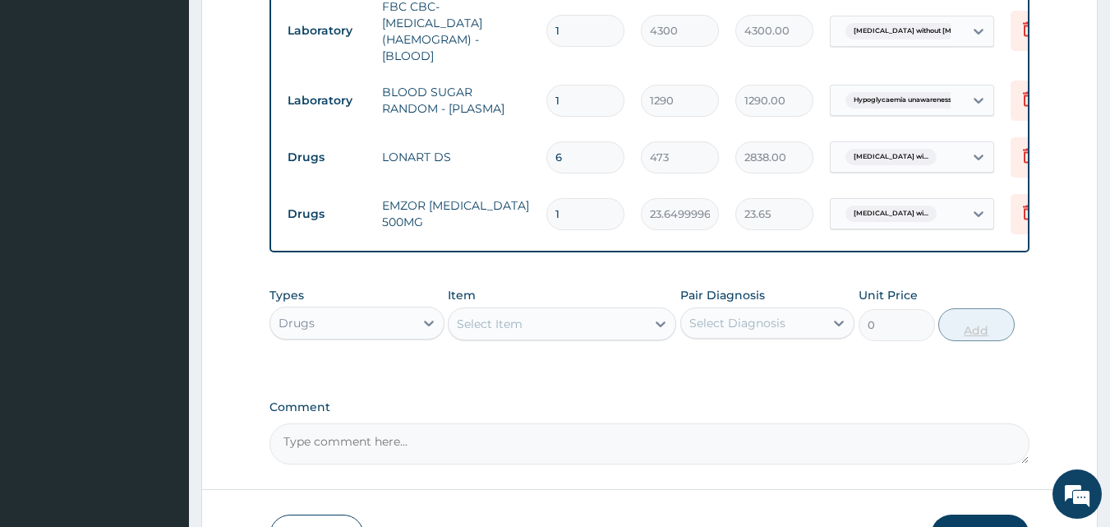
type input "18"
type input "425.70"
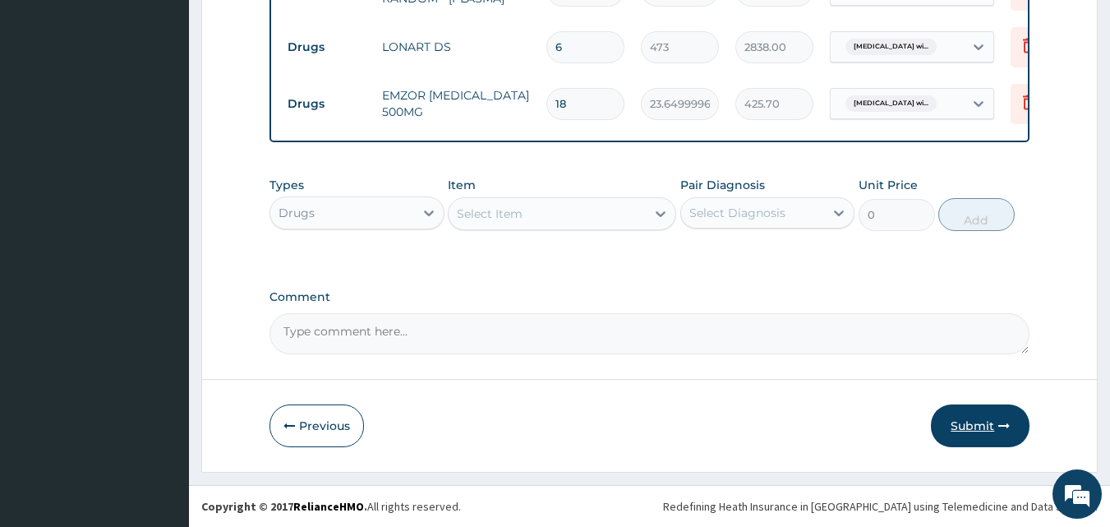
click at [970, 426] on button "Submit" at bounding box center [980, 425] width 99 height 43
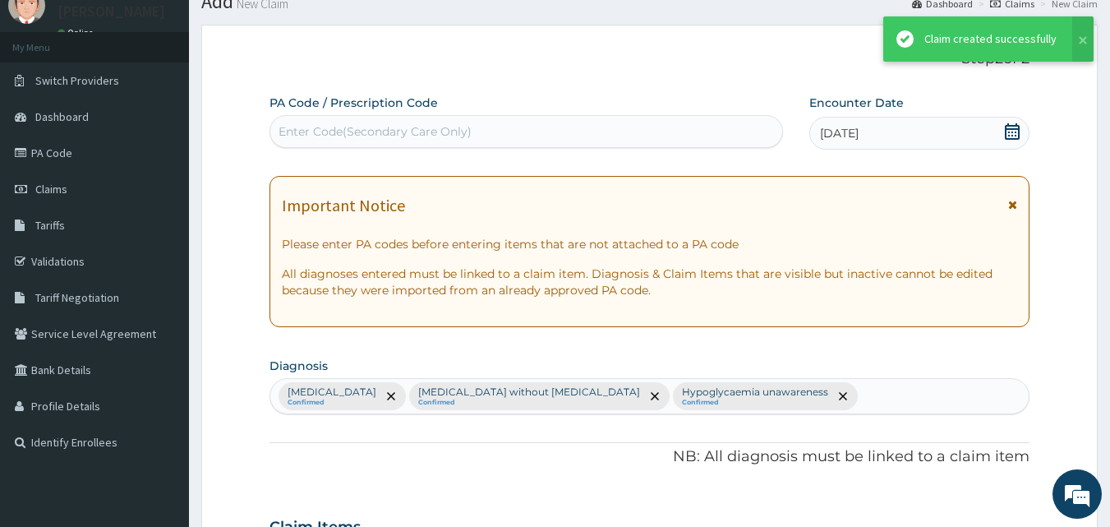
scroll to position [927, 0]
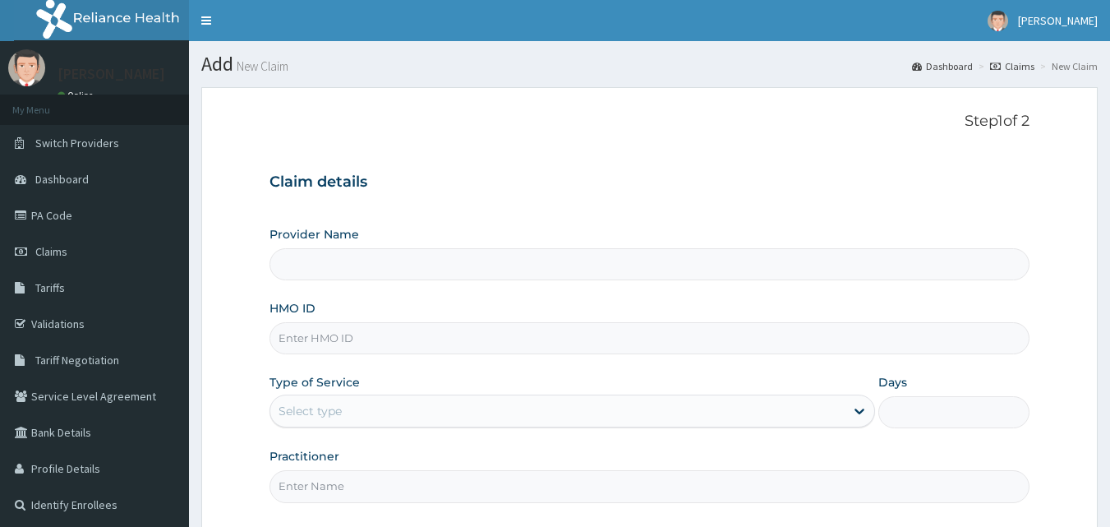
type input "[GEOGRAPHIC_DATA] and Maternity home"
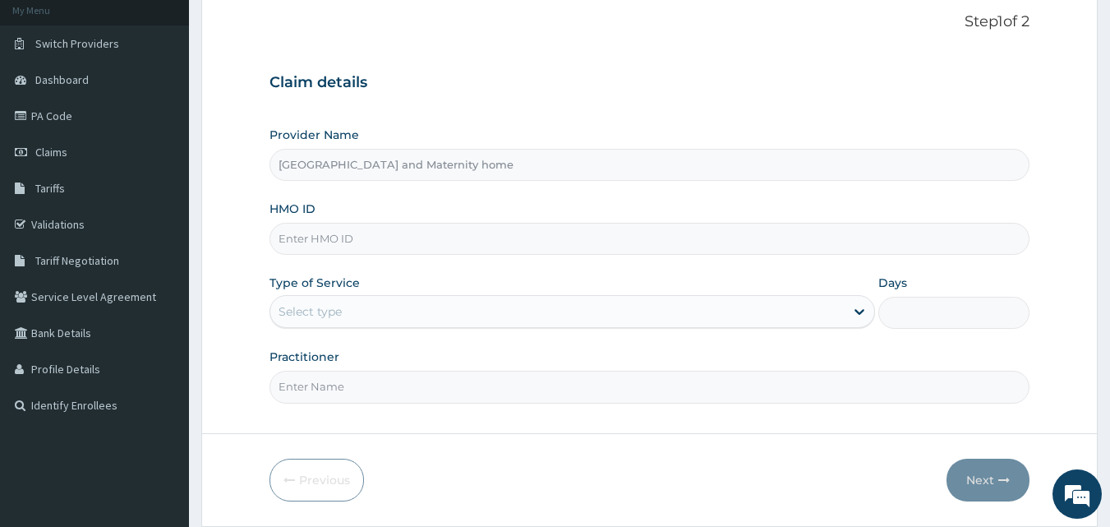
scroll to position [141, 0]
